Goal: Complete application form

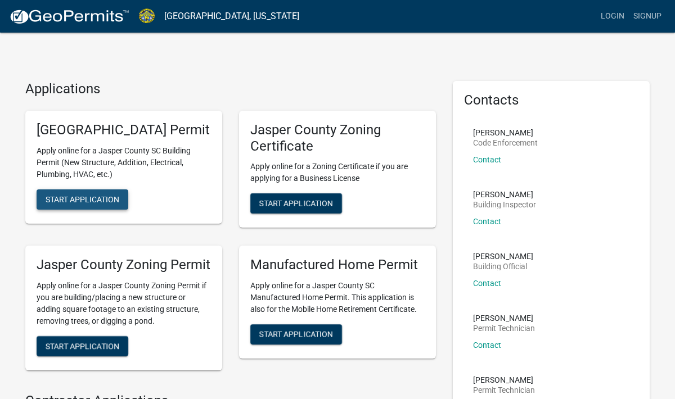
click at [69, 204] on span "Start Application" at bounding box center [83, 199] width 74 height 9
click at [319, 207] on span "Start Application" at bounding box center [296, 203] width 74 height 9
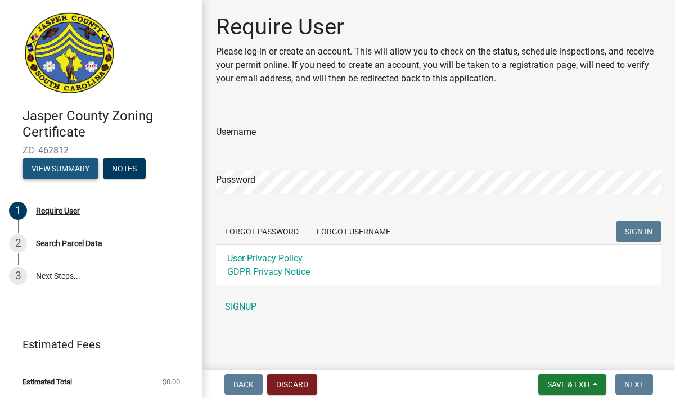
click at [67, 171] on button "View Summary" at bounding box center [60, 169] width 76 height 20
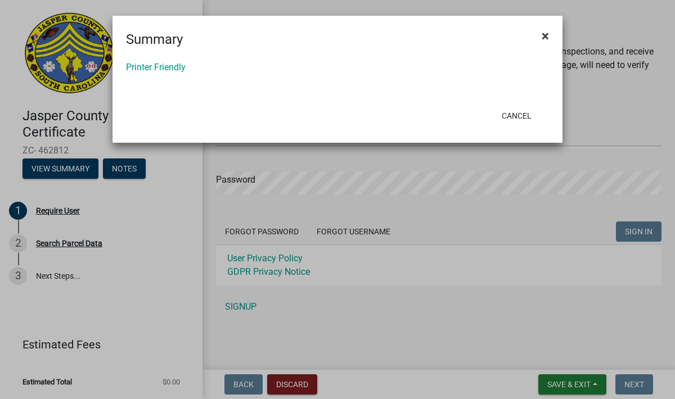
click at [545, 37] on span "×" at bounding box center [544, 36] width 7 height 16
